Goal: Transaction & Acquisition: Purchase product/service

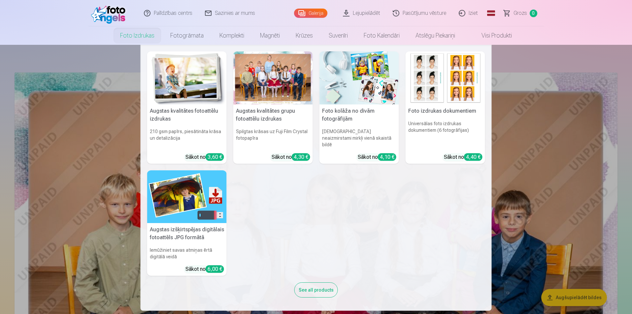
click at [137, 34] on link "Foto izdrukas" at bounding box center [137, 35] width 50 height 18
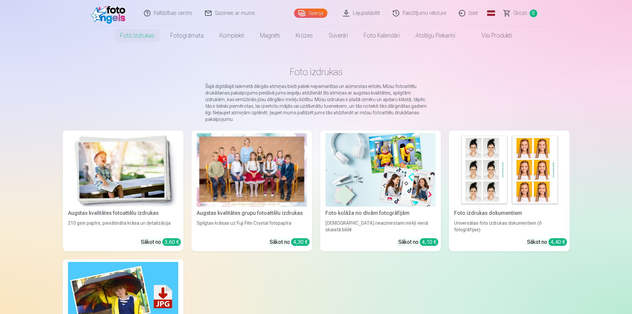
click at [249, 168] on div at bounding box center [252, 170] width 110 height 74
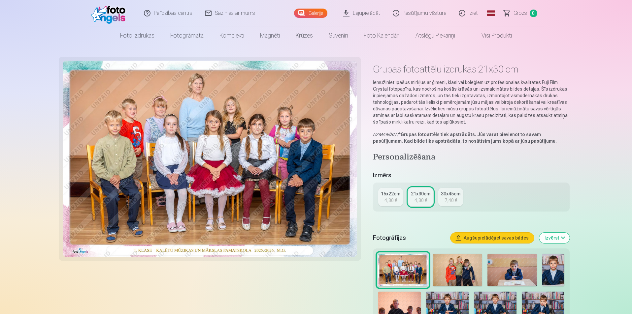
click at [390, 201] on div "4,30 €" at bounding box center [390, 200] width 13 height 7
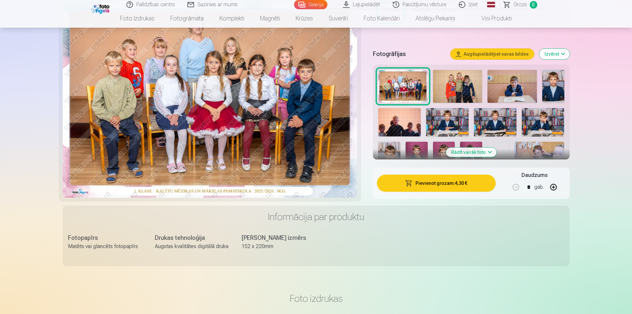
scroll to position [198, 0]
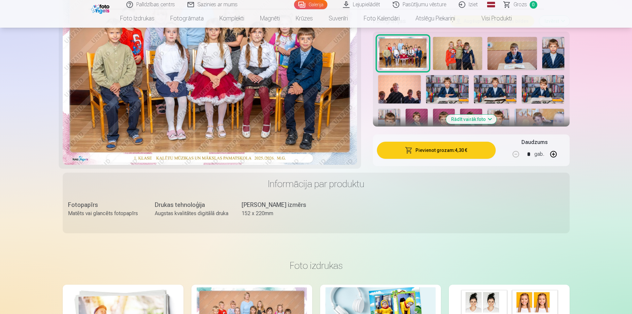
click at [444, 150] on button "Pievienot grozam : 4,30 €" at bounding box center [436, 150] width 118 height 17
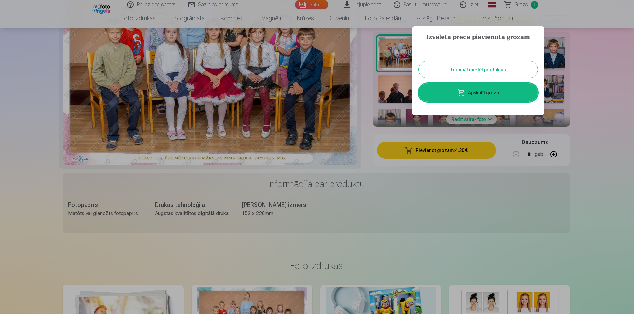
click at [464, 72] on button "Turpināt meklēt produktus" at bounding box center [477, 69] width 119 height 17
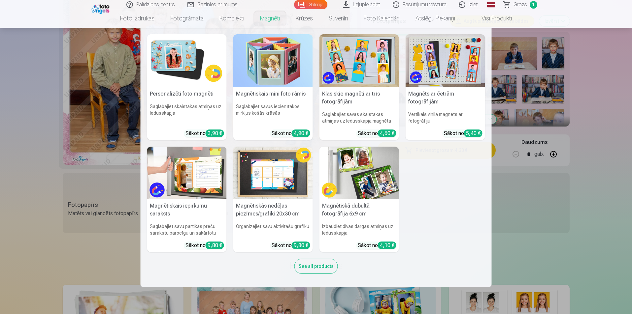
click at [269, 22] on link "Magnēti" at bounding box center [270, 18] width 36 height 18
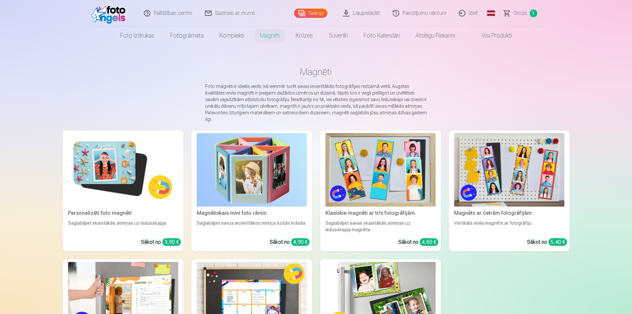
click at [104, 163] on img at bounding box center [123, 170] width 110 height 74
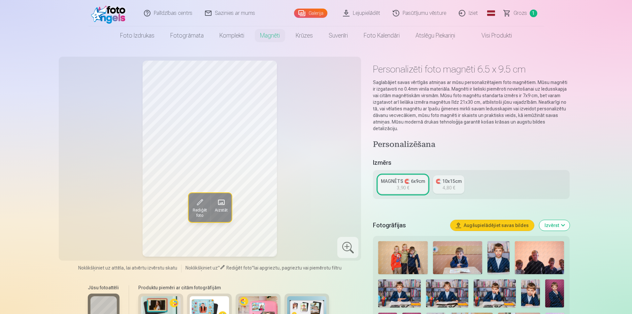
scroll to position [66, 0]
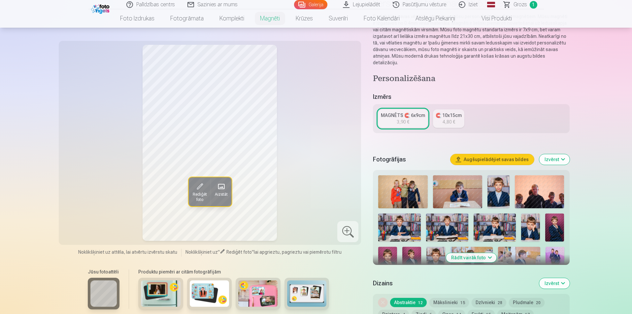
click at [555, 221] on img at bounding box center [554, 228] width 19 height 28
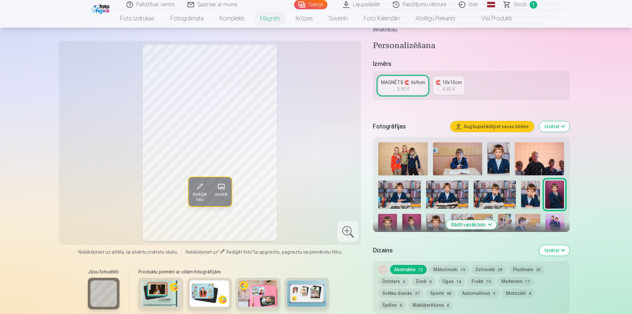
scroll to position [132, 0]
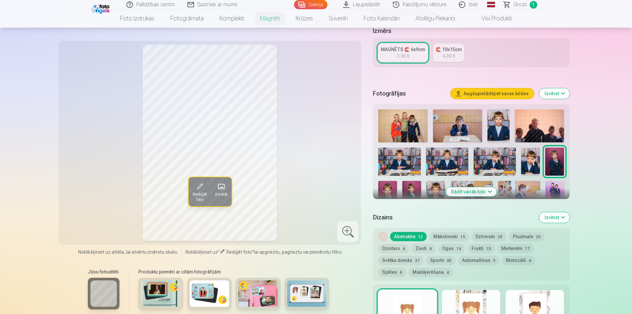
click at [476, 187] on button "Rādīt vairāk foto" at bounding box center [471, 191] width 50 height 9
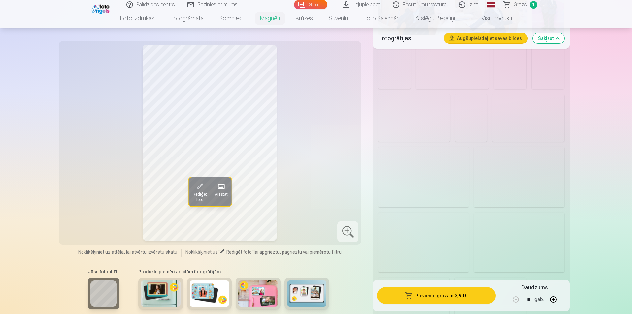
scroll to position [429, 0]
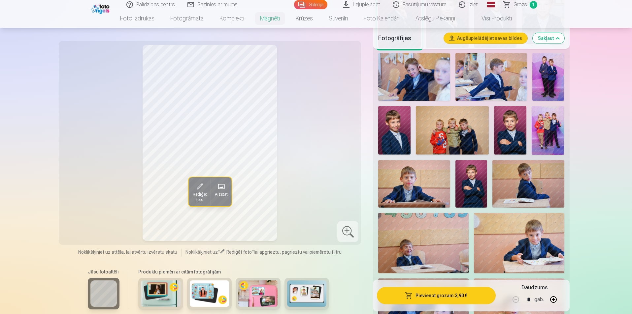
click at [470, 160] on img at bounding box center [471, 184] width 32 height 48
click at [409, 127] on img at bounding box center [394, 130] width 32 height 49
click at [508, 129] on img at bounding box center [510, 130] width 32 height 49
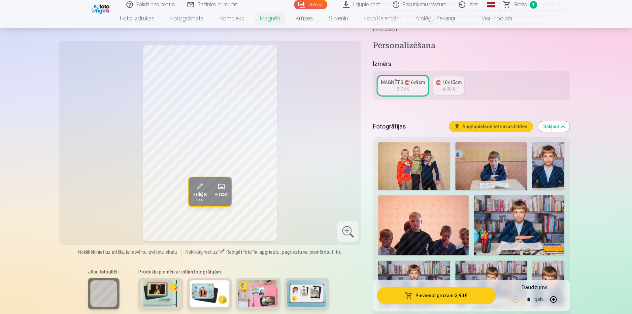
scroll to position [165, 0]
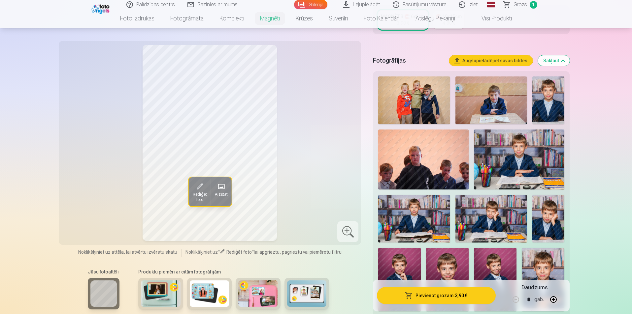
click at [551, 225] on img at bounding box center [548, 219] width 32 height 48
click at [552, 98] on img at bounding box center [548, 101] width 32 height 48
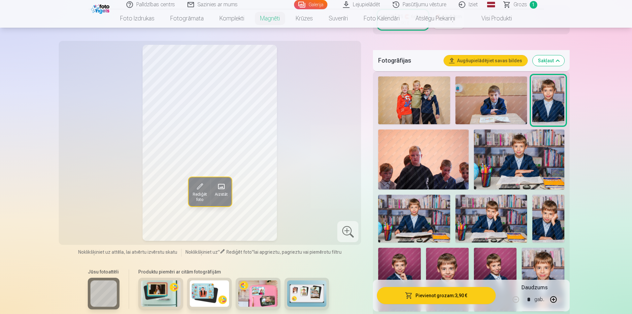
scroll to position [231, 0]
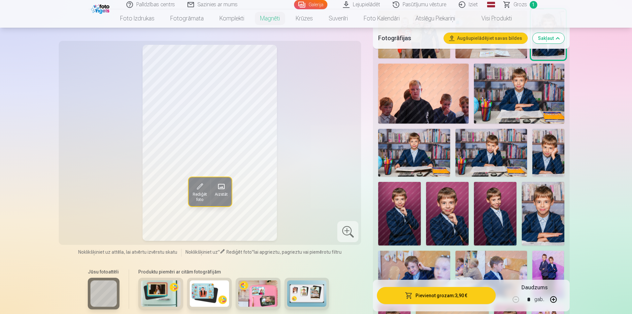
click at [409, 209] on img at bounding box center [399, 214] width 43 height 64
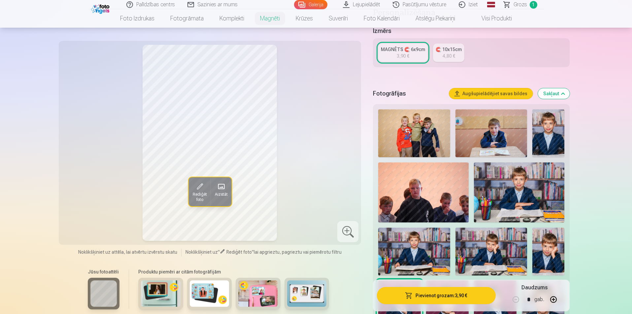
scroll to position [165, 0]
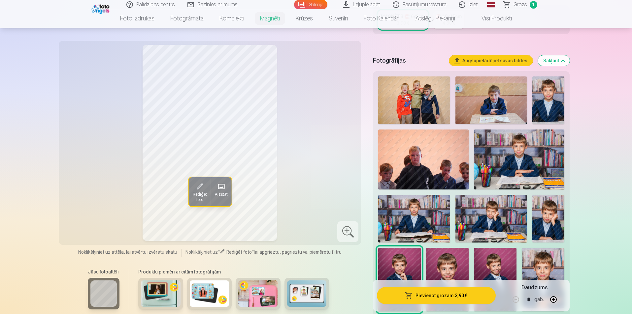
drag, startPoint x: 549, startPoint y: 95, endPoint x: 550, endPoint y: 98, distance: 3.4
click at [549, 95] on img at bounding box center [548, 101] width 32 height 48
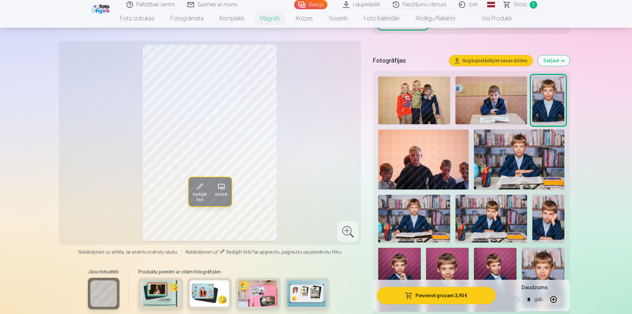
click at [502, 161] on img at bounding box center [519, 160] width 90 height 60
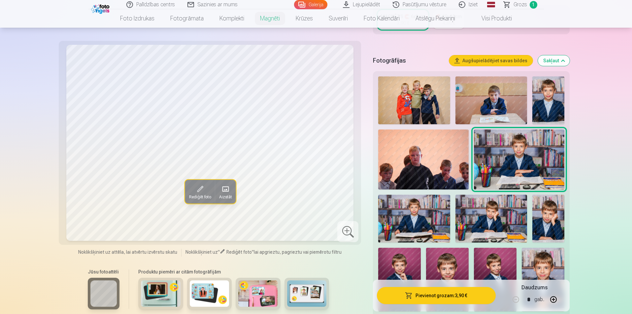
click at [409, 221] on img at bounding box center [414, 219] width 72 height 48
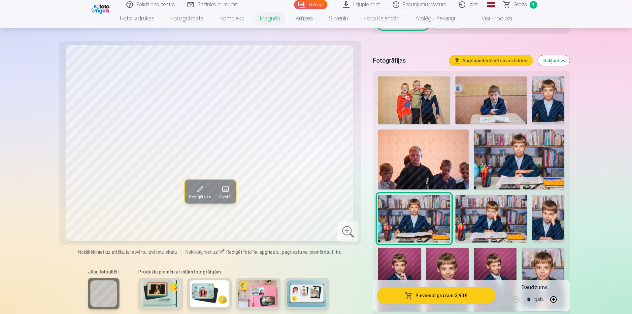
click at [509, 216] on img at bounding box center [491, 219] width 72 height 48
click at [543, 212] on img at bounding box center [548, 219] width 32 height 48
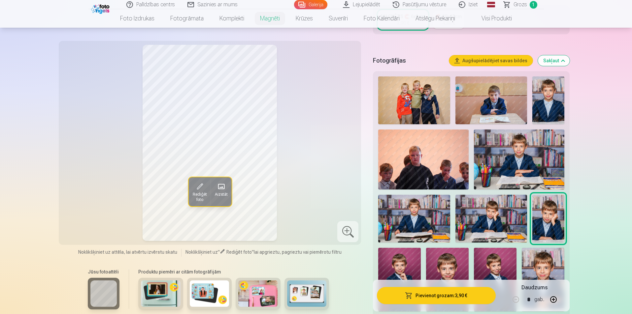
scroll to position [198, 0]
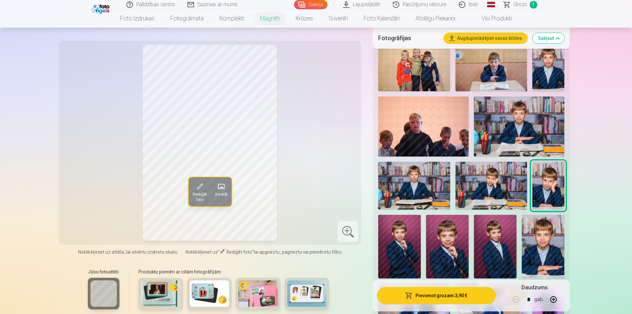
click at [403, 244] on img at bounding box center [399, 247] width 43 height 64
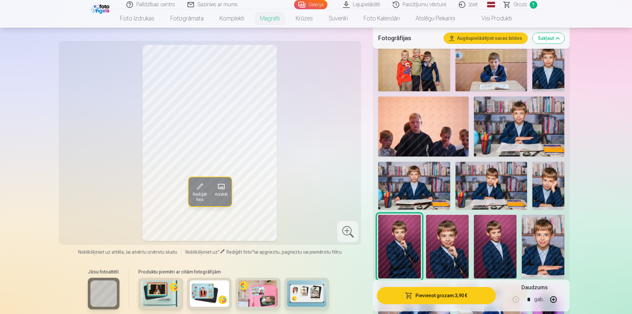
click at [440, 241] on img at bounding box center [447, 247] width 43 height 64
click at [507, 230] on img at bounding box center [495, 247] width 43 height 64
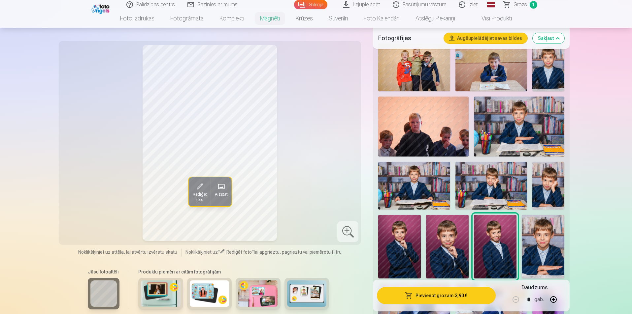
click at [461, 232] on img at bounding box center [447, 247] width 43 height 64
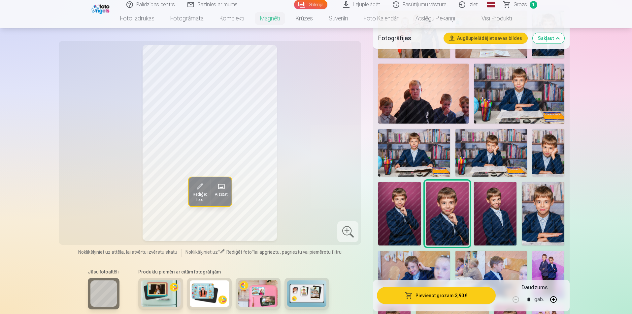
click at [555, 220] on img at bounding box center [543, 214] width 43 height 64
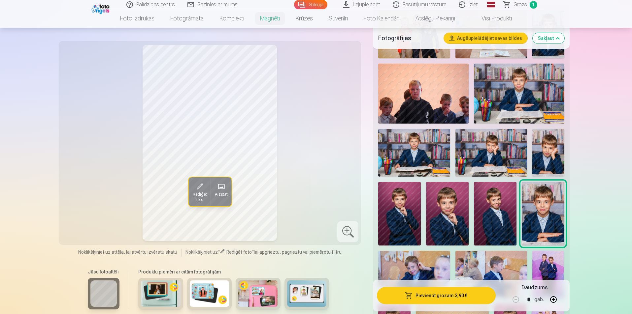
scroll to position [297, 0]
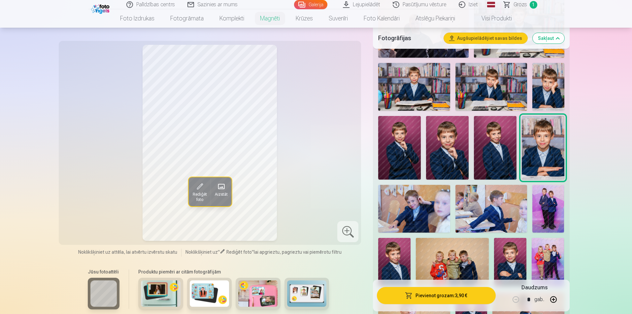
click at [437, 211] on img at bounding box center [414, 209] width 72 height 48
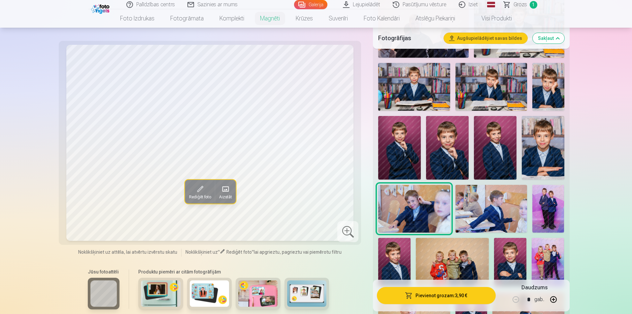
click at [474, 210] on img at bounding box center [491, 209] width 72 height 48
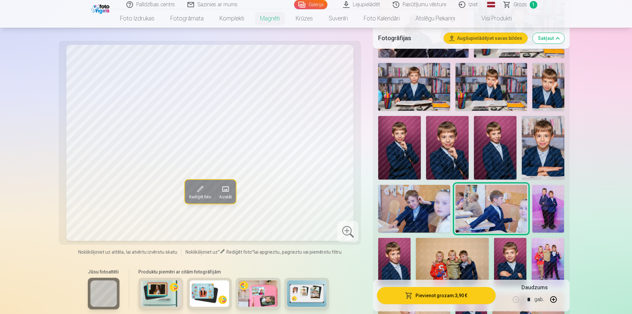
click at [550, 210] on img at bounding box center [548, 209] width 32 height 48
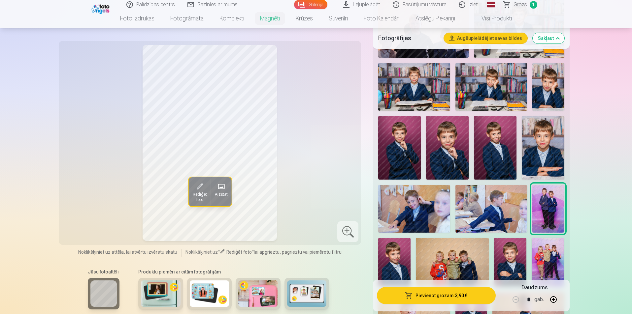
scroll to position [330, 0]
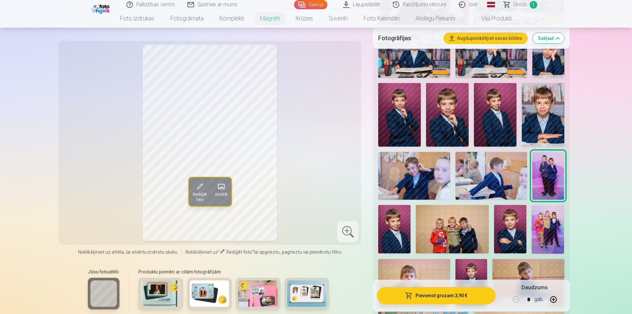
click at [386, 228] on img at bounding box center [394, 229] width 32 height 49
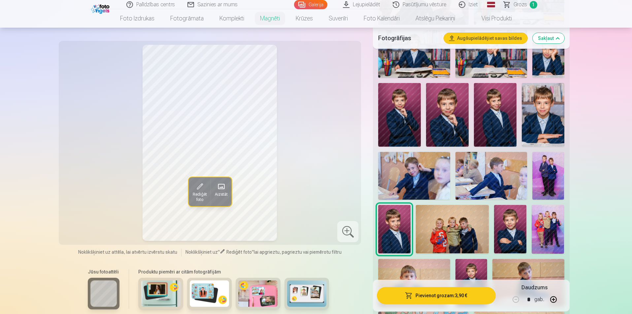
click at [453, 224] on img at bounding box center [452, 229] width 73 height 49
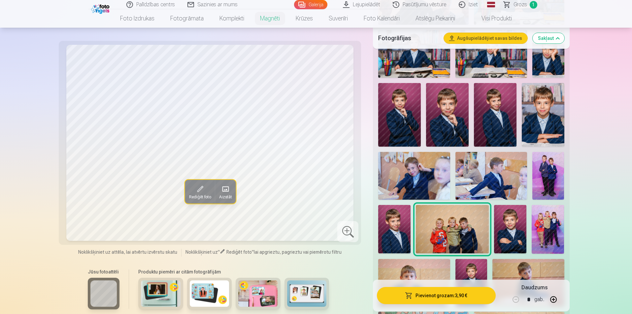
click at [507, 224] on img at bounding box center [510, 229] width 32 height 49
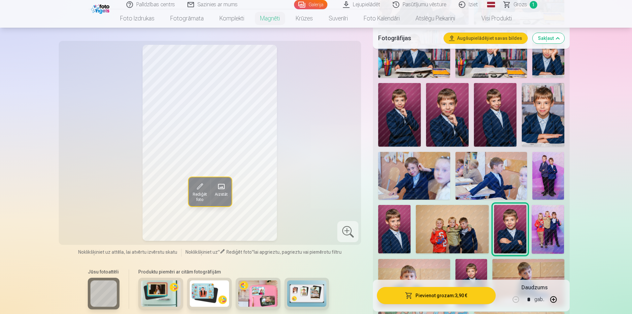
click at [554, 227] on img at bounding box center [548, 229] width 32 height 49
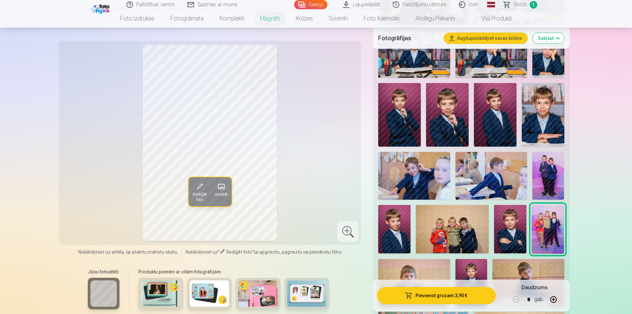
scroll to position [396, 0]
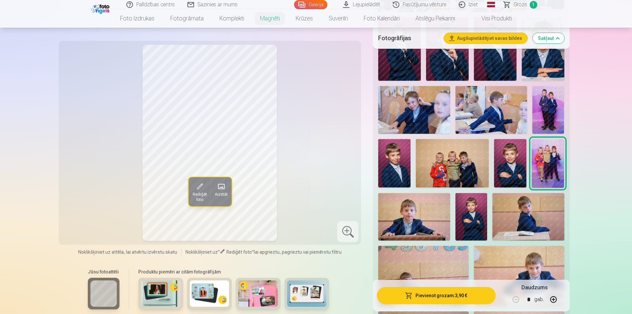
click at [468, 214] on img at bounding box center [471, 217] width 32 height 48
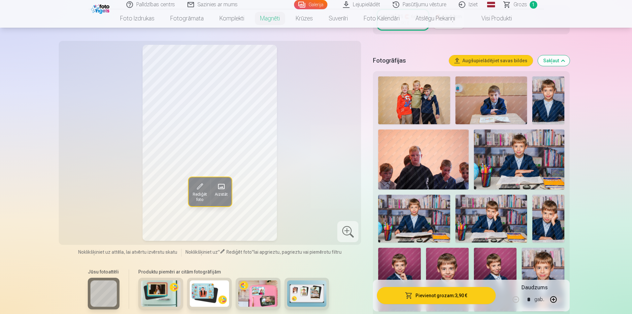
scroll to position [198, 0]
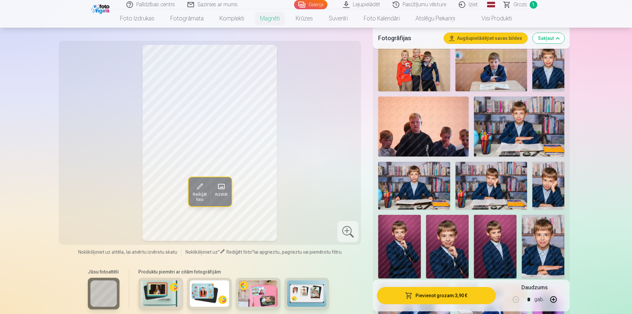
click at [550, 182] on img at bounding box center [548, 186] width 32 height 48
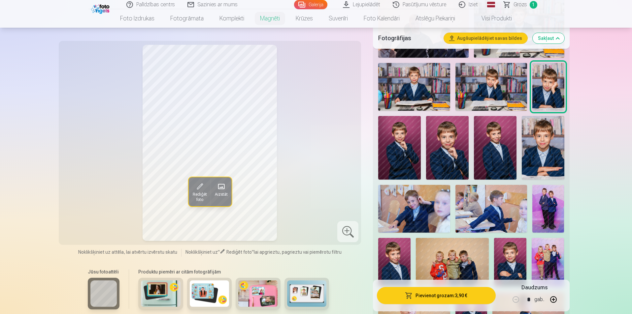
click at [515, 249] on img at bounding box center [510, 262] width 32 height 49
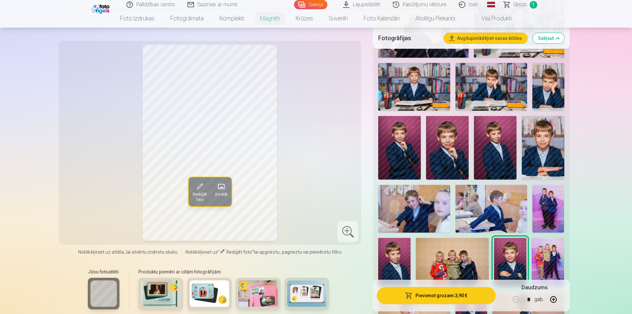
click at [416, 144] on img at bounding box center [399, 148] width 43 height 64
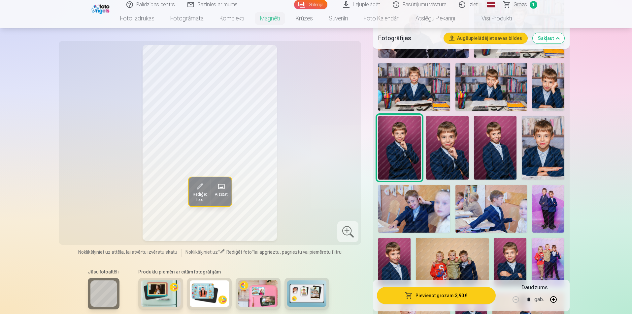
click at [401, 261] on img at bounding box center [394, 262] width 32 height 49
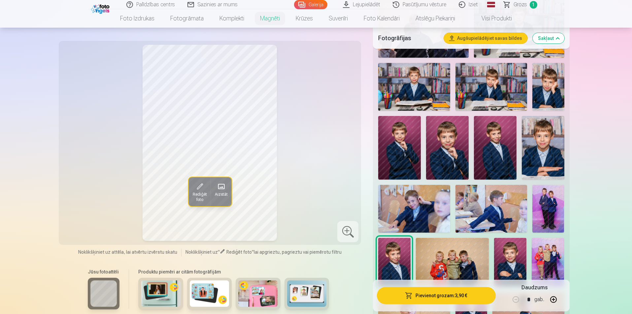
click at [509, 271] on img at bounding box center [510, 262] width 32 height 49
click at [430, 147] on img at bounding box center [447, 148] width 43 height 64
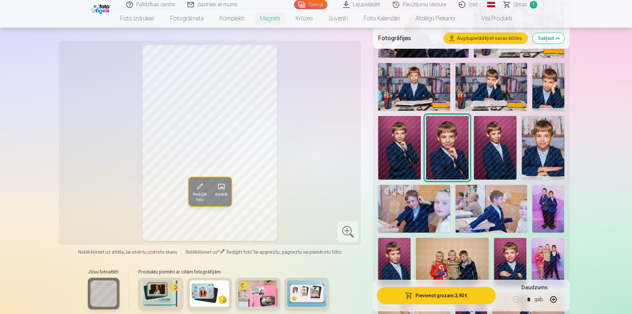
click at [451, 300] on button "Pievienot grozam : 3,90 €" at bounding box center [436, 295] width 118 height 17
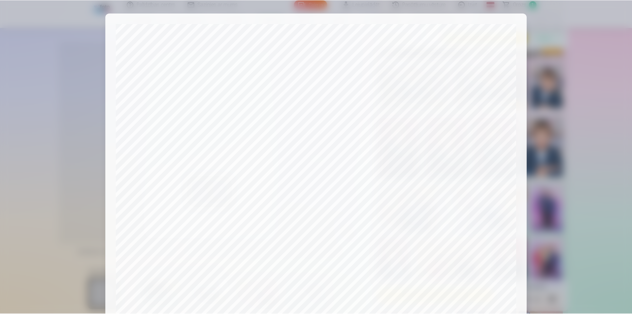
scroll to position [161, 0]
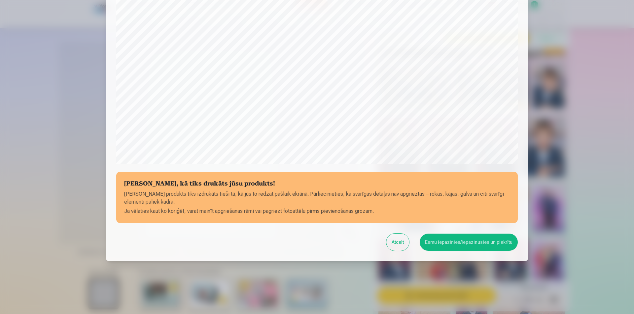
click at [492, 241] on button "Esmu iepazinies/iepazinusies un piekrītu" at bounding box center [468, 242] width 98 height 17
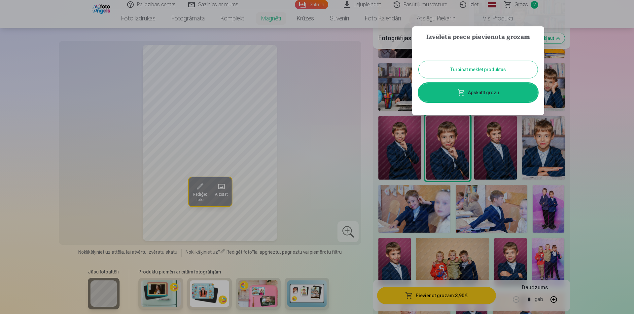
click at [477, 73] on button "Turpināt meklēt produktus" at bounding box center [477, 69] width 119 height 17
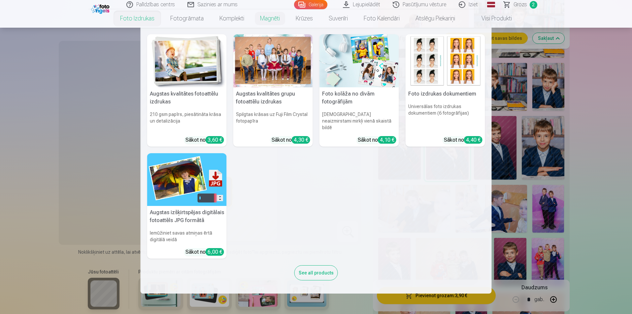
click at [132, 24] on link "Foto izdrukas" at bounding box center [137, 18] width 50 height 18
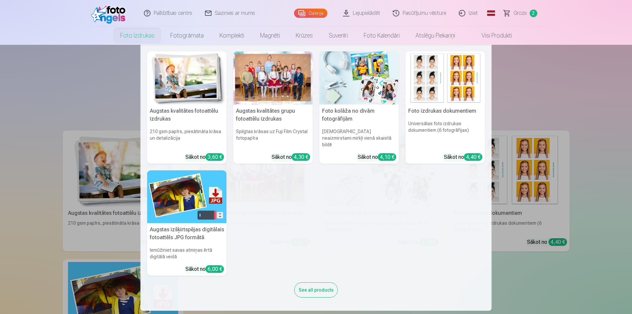
click at [169, 87] on img at bounding box center [187, 77] width 80 height 53
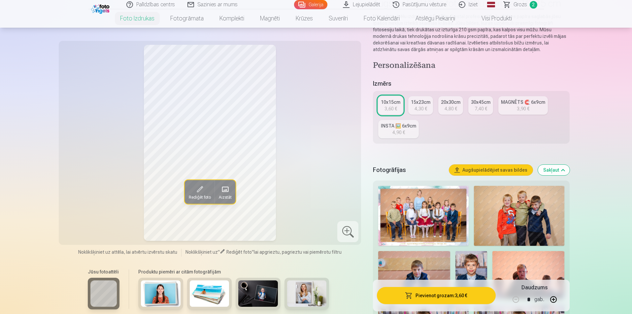
scroll to position [99, 0]
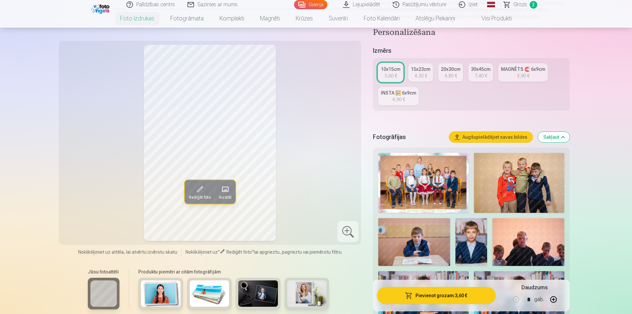
click at [528, 183] on img at bounding box center [519, 183] width 90 height 60
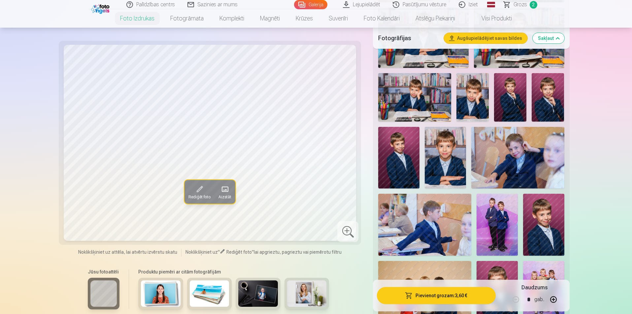
scroll to position [429, 0]
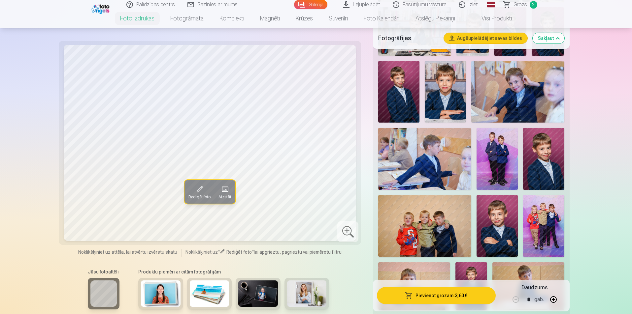
click at [538, 241] on img at bounding box center [543, 226] width 41 height 62
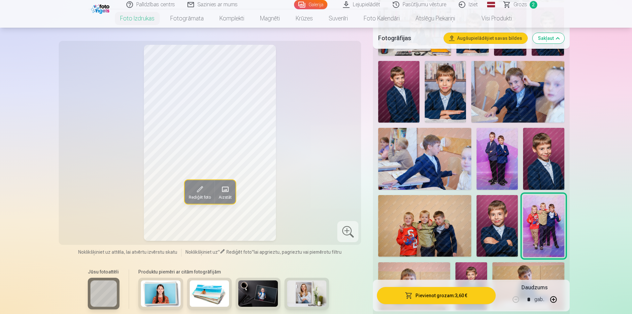
scroll to position [462, 0]
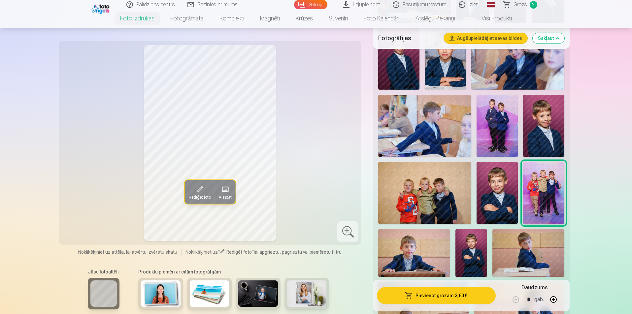
click at [438, 197] on img at bounding box center [424, 193] width 93 height 62
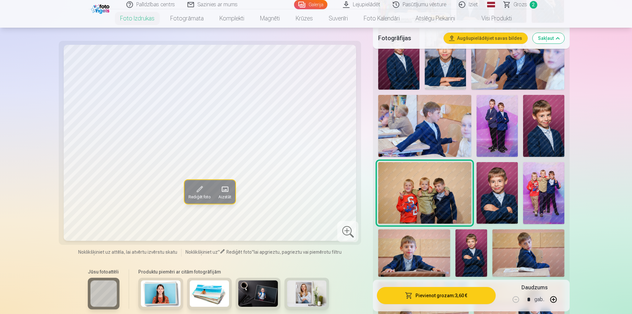
drag, startPoint x: 544, startPoint y: 204, endPoint x: 542, endPoint y: 207, distance: 3.6
click at [544, 204] on img at bounding box center [543, 193] width 41 height 62
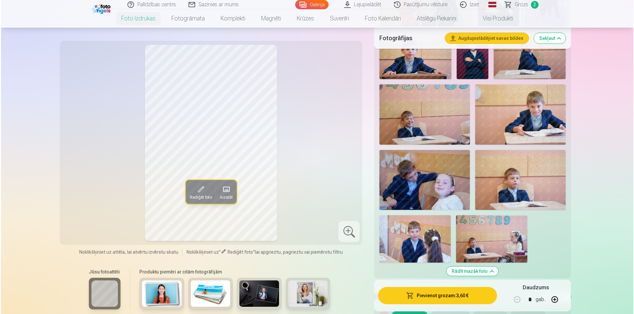
scroll to position [693, 0]
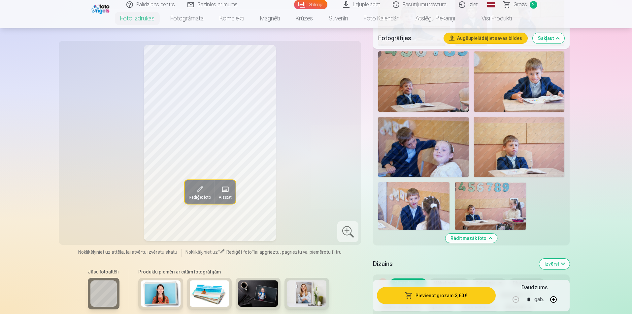
click at [457, 299] on button "Pievienot grozam : 3,60 €" at bounding box center [436, 295] width 118 height 17
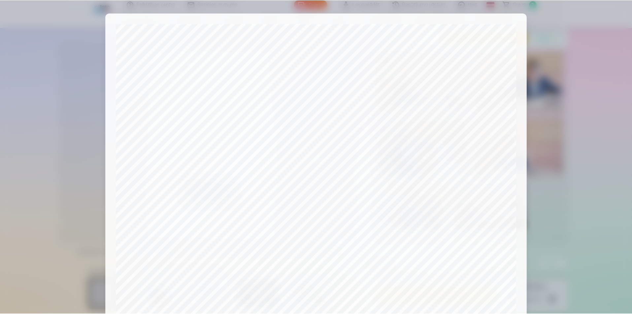
scroll to position [161, 0]
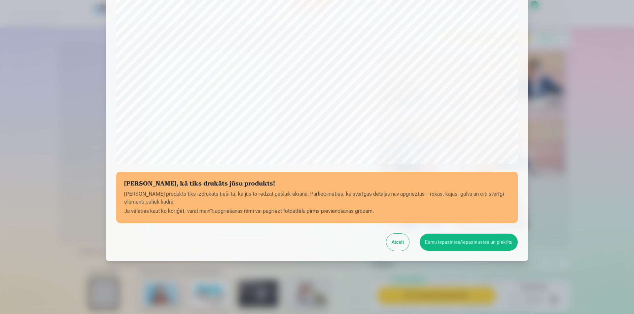
click at [496, 247] on button "Esmu iepazinies/iepazinusies un piekrītu" at bounding box center [468, 242] width 98 height 17
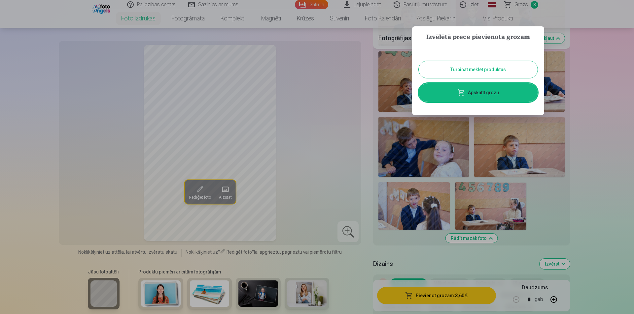
click at [506, 69] on button "Turpināt meklēt produktus" at bounding box center [477, 69] width 119 height 17
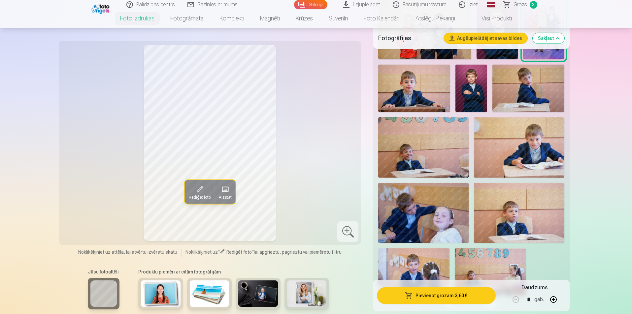
scroll to position [693, 0]
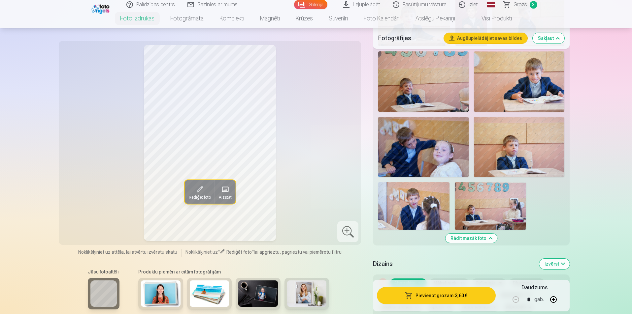
click at [422, 164] on img at bounding box center [423, 147] width 90 height 60
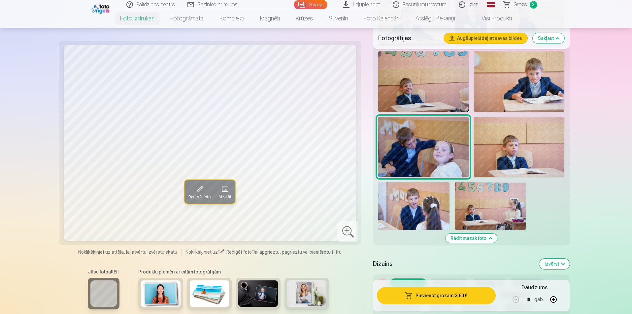
scroll to position [726, 0]
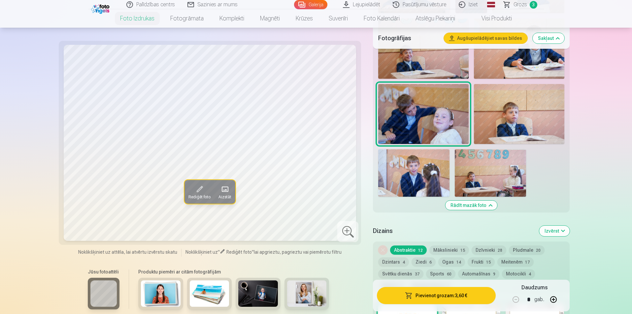
click at [407, 184] on img at bounding box center [413, 173] width 71 height 48
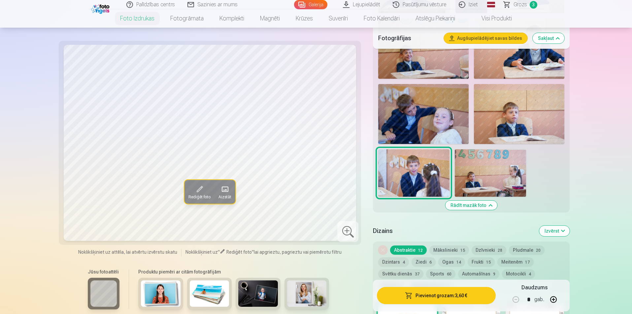
click at [500, 187] on img at bounding box center [490, 173] width 71 height 48
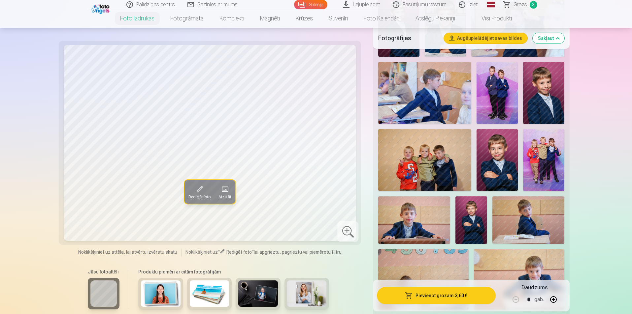
scroll to position [462, 0]
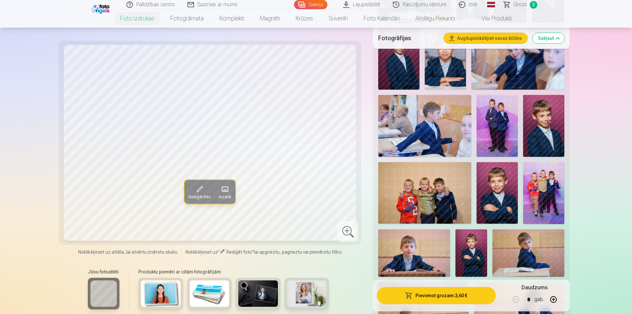
click at [551, 191] on img at bounding box center [543, 193] width 41 height 62
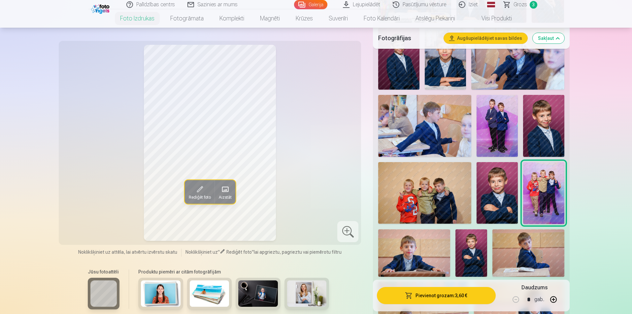
click at [468, 200] on img at bounding box center [424, 193] width 93 height 62
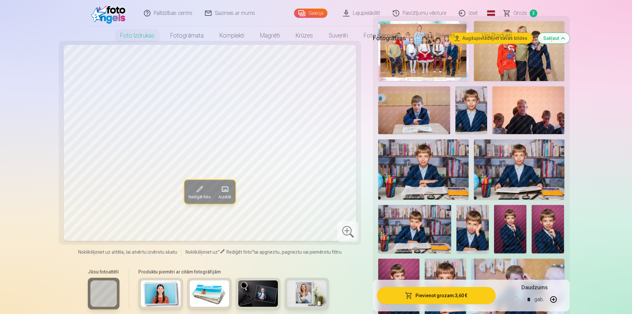
scroll to position [0, 0]
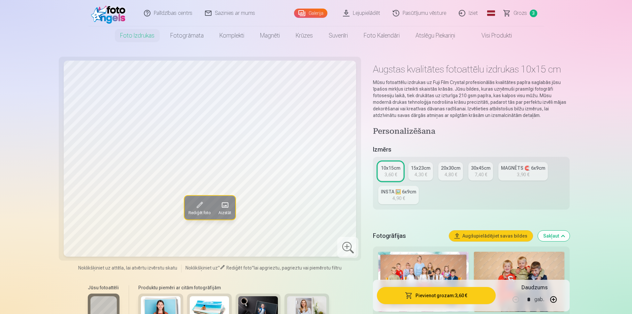
click at [530, 14] on span "3" at bounding box center [534, 14] width 8 height 8
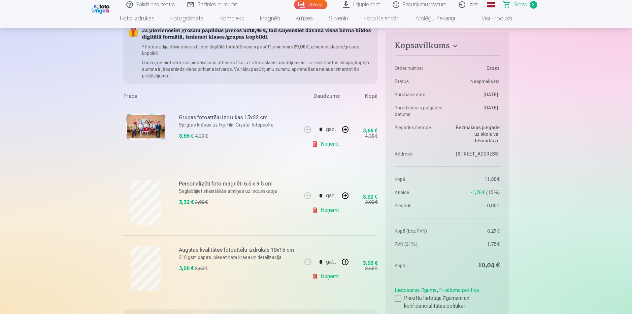
scroll to position [132, 0]
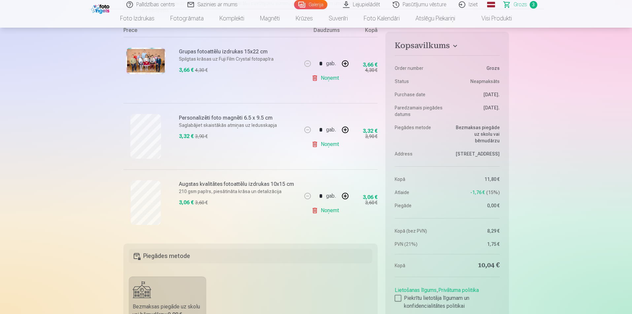
click at [234, 155] on div "Personalizēti foto magnēti 6.5 x 9.5 cm Saglabājiet skaistākās atmiņas uz ledus…" at bounding box center [238, 136] width 119 height 45
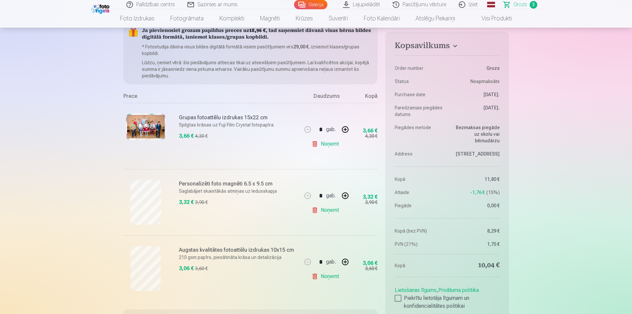
scroll to position [264, 0]
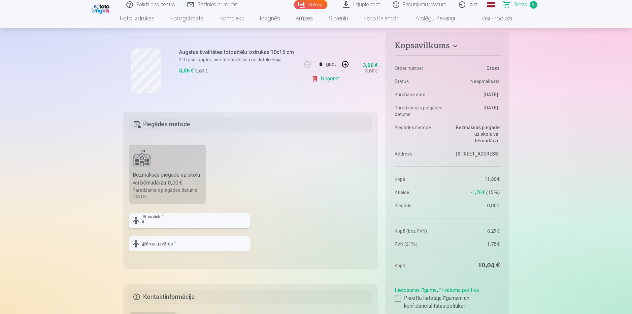
click at [191, 221] on input "text" at bounding box center [190, 220] width 122 height 15
type input "*"
type input "*******"
drag, startPoint x: 182, startPoint y: 244, endPoint x: 177, endPoint y: 246, distance: 5.8
click at [182, 244] on input "text" at bounding box center [190, 244] width 122 height 15
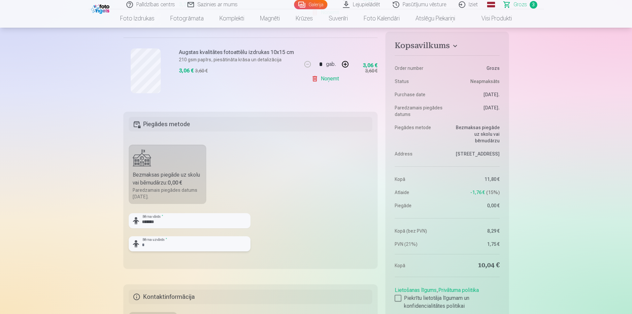
type input "*********"
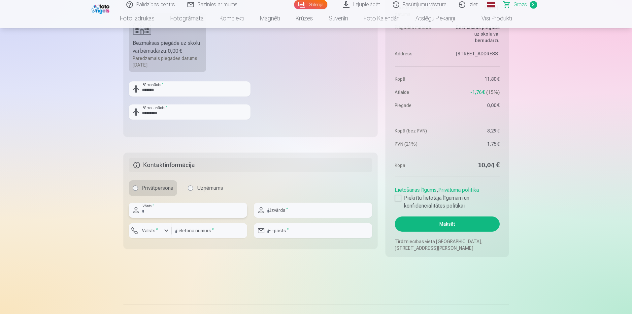
click at [175, 207] on input "text" at bounding box center [188, 210] width 118 height 15
type input "******"
click at [174, 229] on input "number" at bounding box center [210, 230] width 76 height 15
click at [155, 233] on label "Valsts *" at bounding box center [149, 231] width 21 height 7
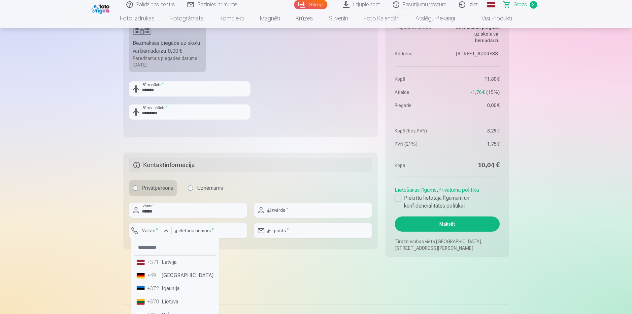
click at [161, 266] on li "+371 Latvija" at bounding box center [175, 262] width 82 height 13
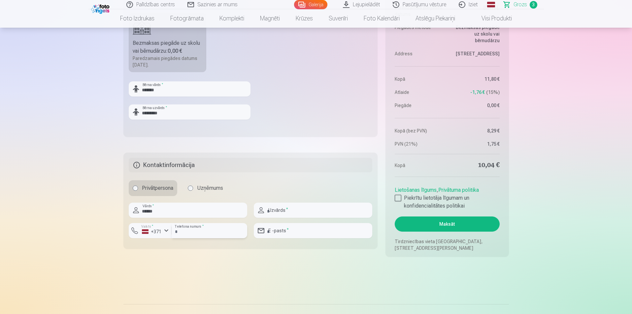
click at [179, 232] on input "number" at bounding box center [210, 230] width 76 height 15
type input "********"
click at [313, 207] on input "text" at bounding box center [313, 210] width 118 height 15
type input "*********"
click at [306, 229] on input "email" at bounding box center [313, 230] width 118 height 15
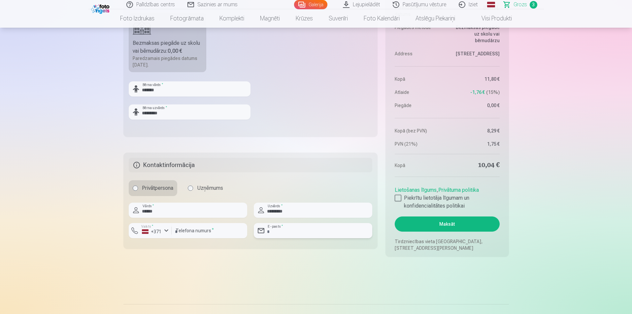
type input "**********"
click at [398, 196] on div at bounding box center [398, 198] width 7 height 7
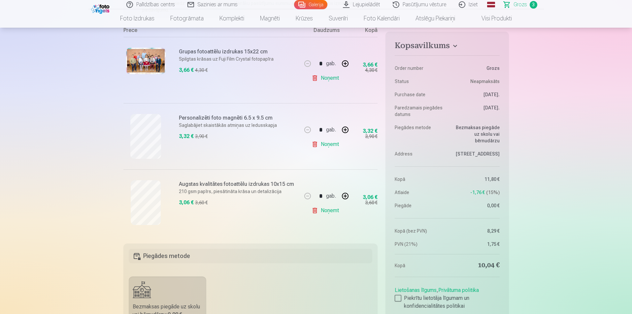
scroll to position [66, 0]
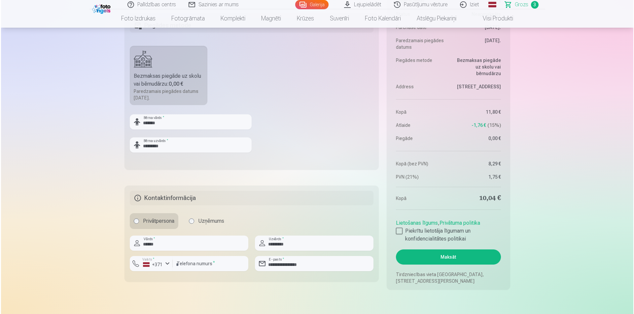
scroll to position [429, 0]
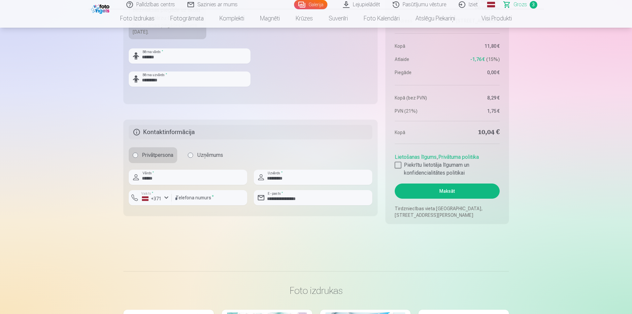
click at [447, 192] on button "Maksāt" at bounding box center [447, 191] width 105 height 15
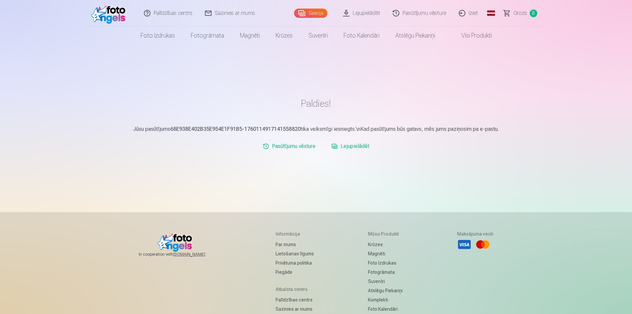
click at [410, 10] on link "Pasūtījumu vēsture" at bounding box center [420, 13] width 66 height 26
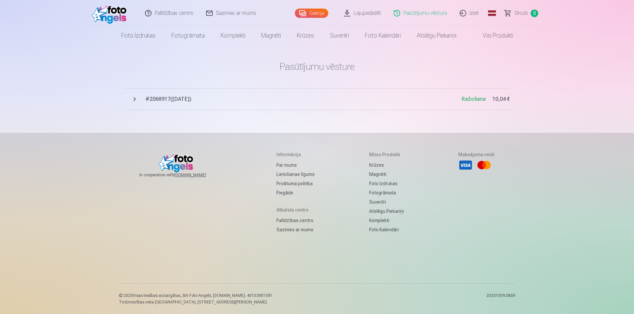
drag, startPoint x: 173, startPoint y: 102, endPoint x: 191, endPoint y: 108, distance: 18.6
click at [173, 102] on span "# 2068917 ( 10.10.2025 )" at bounding box center [303, 99] width 316 height 8
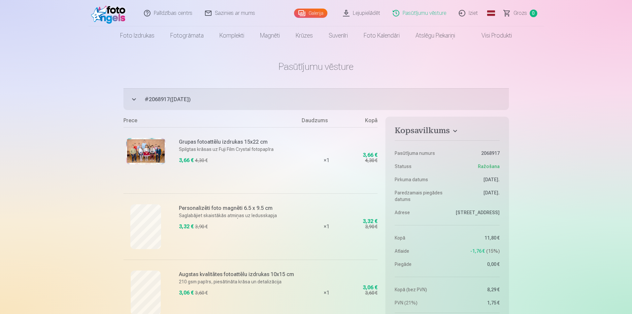
click at [479, 16] on link "Iziet" at bounding box center [469, 13] width 32 height 26
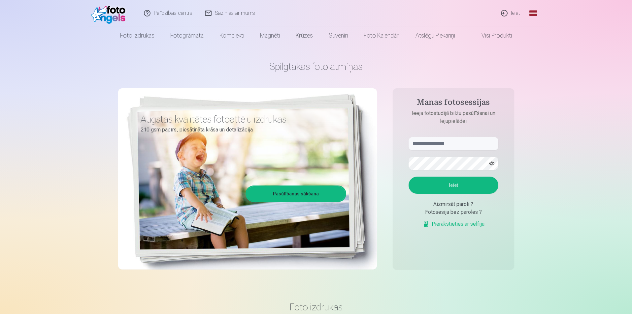
click at [515, 14] on link "Ieiet" at bounding box center [511, 13] width 32 height 26
